Goal: Task Accomplishment & Management: Manage account settings

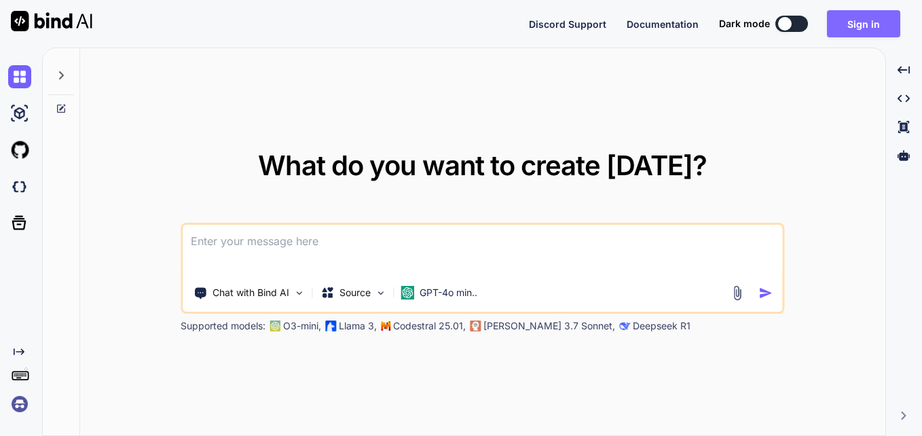
click at [883, 28] on button "Sign in" at bounding box center [863, 23] width 73 height 27
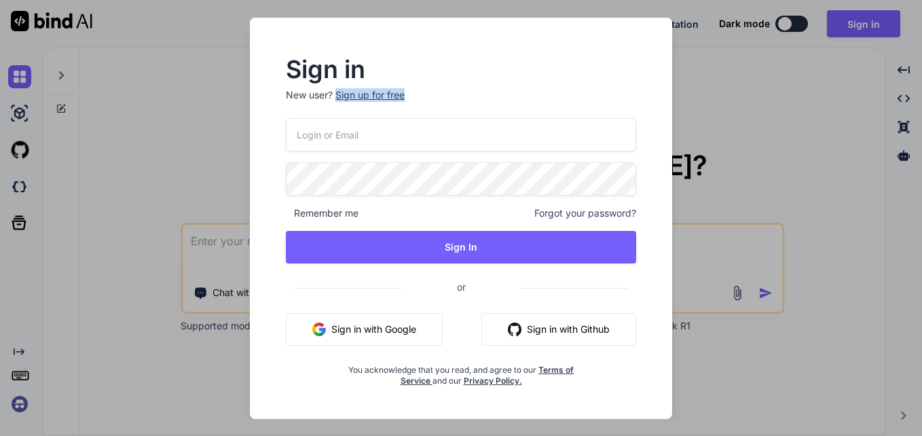
click at [339, 138] on div "Sign in New user? Sign up for free Remember me Forgot your password? Sign In or…" at bounding box center [461, 222] width 394 height 328
click at [339, 138] on input "email" at bounding box center [461, 134] width 350 height 33
type input "[EMAIL_ADDRESS][DOMAIN_NAME]"
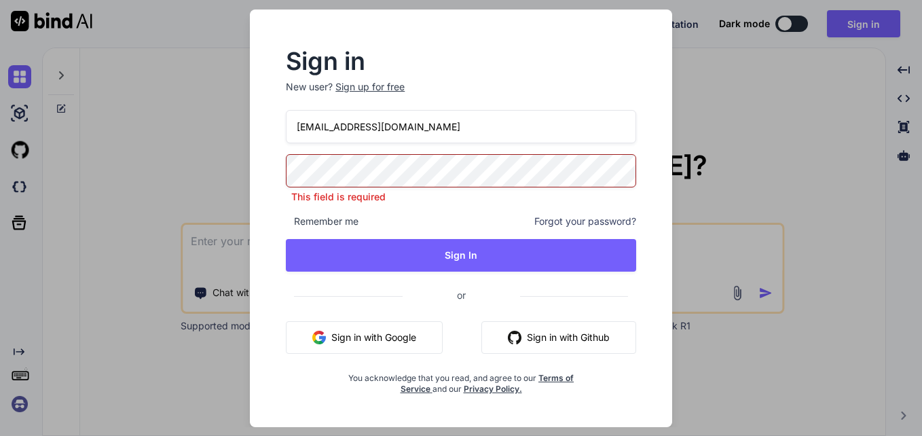
drag, startPoint x: 418, startPoint y: 130, endPoint x: 292, endPoint y: 130, distance: 126.3
click at [292, 130] on input "[EMAIL_ADDRESS][DOMAIN_NAME]" at bounding box center [461, 126] width 350 height 33
click at [295, 129] on input "email" at bounding box center [461, 126] width 350 height 33
type input "[EMAIL_ADDRESS][DOMAIN_NAME]"
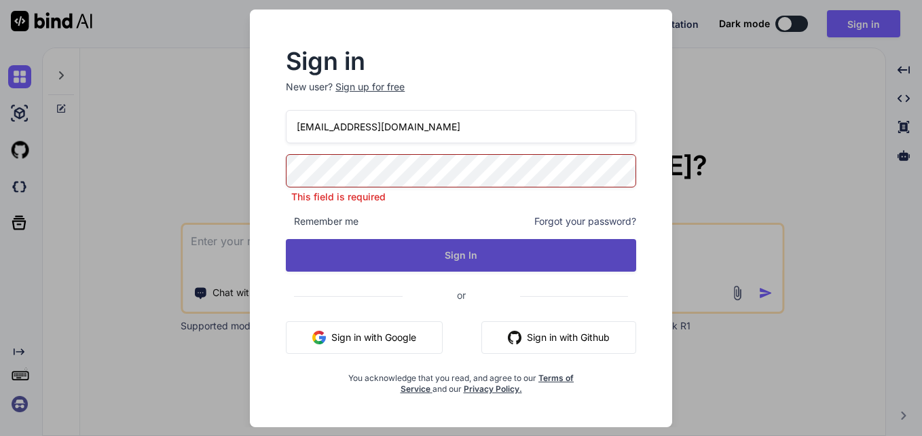
click at [430, 246] on button "Sign In" at bounding box center [461, 255] width 350 height 33
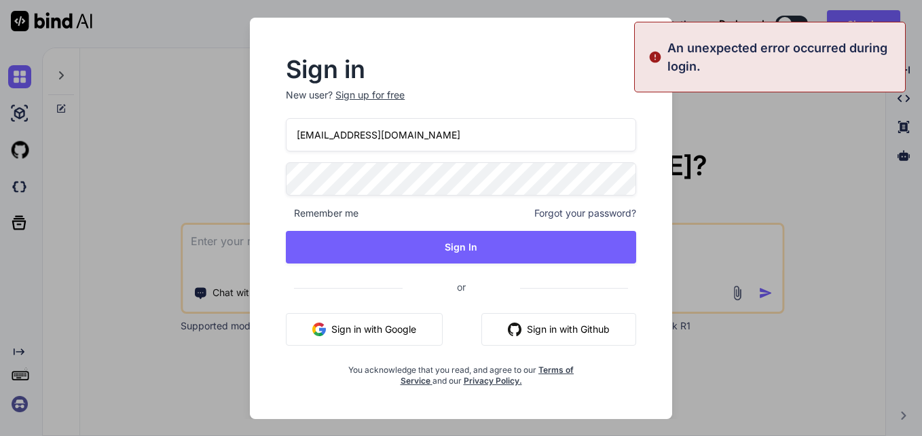
click at [383, 326] on button "Sign in with Google" at bounding box center [364, 329] width 157 height 33
